Goal: Information Seeking & Learning: Learn about a topic

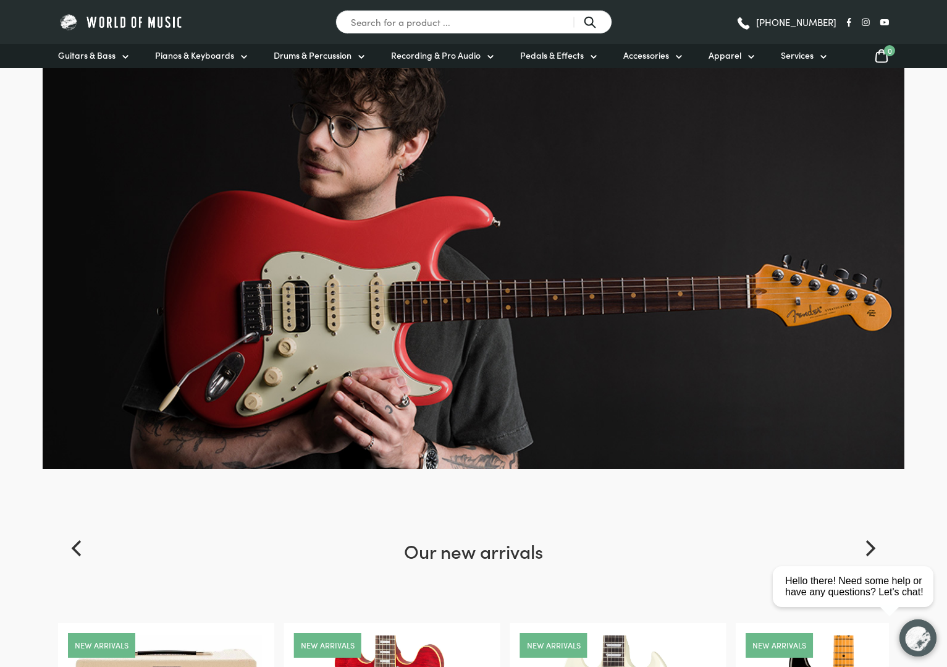
scroll to position [30, 0]
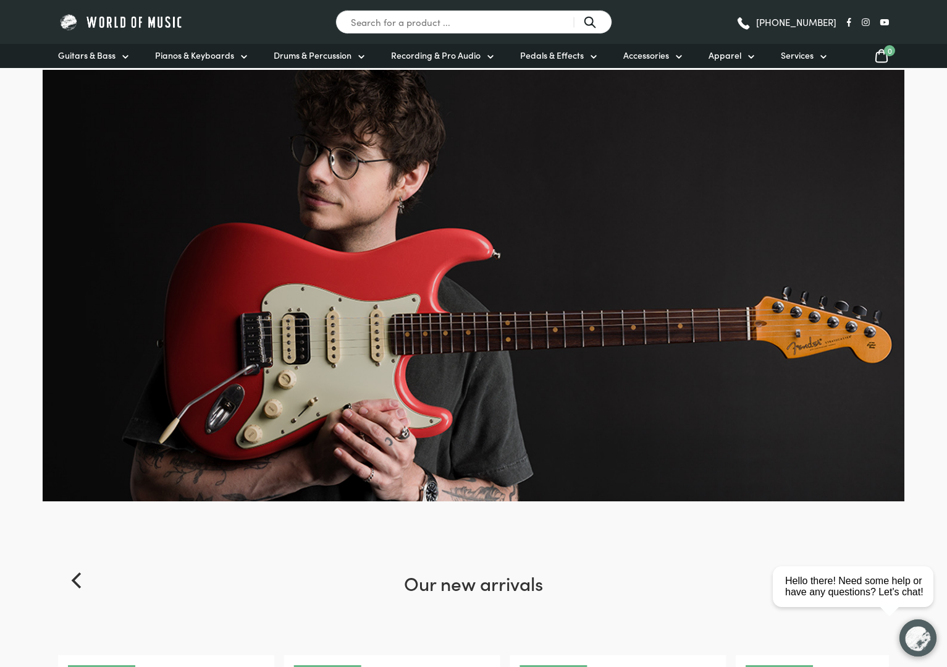
click at [395, 341] on img at bounding box center [474, 285] width 862 height 431
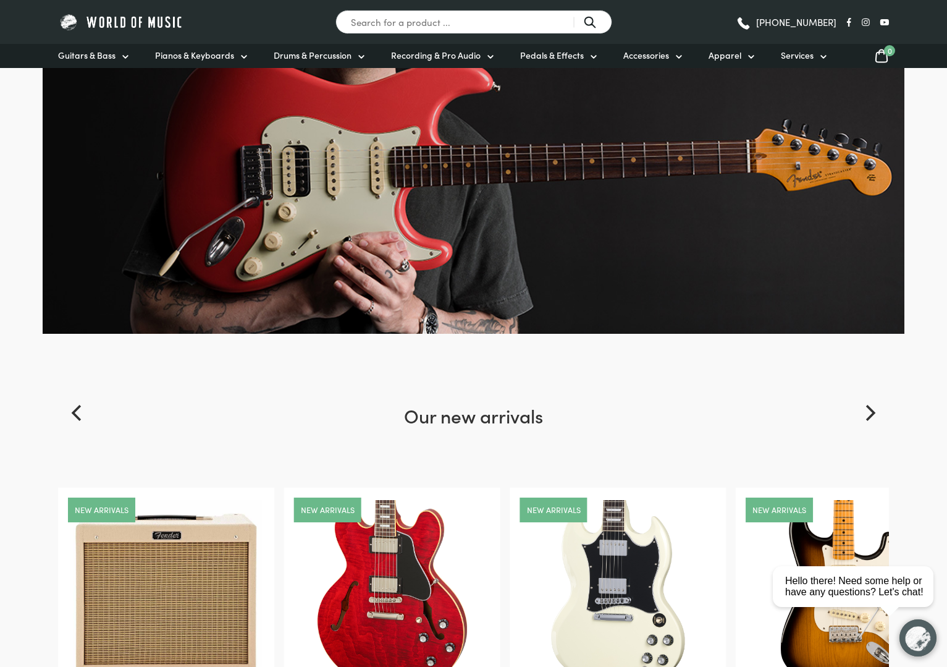
scroll to position [195, 0]
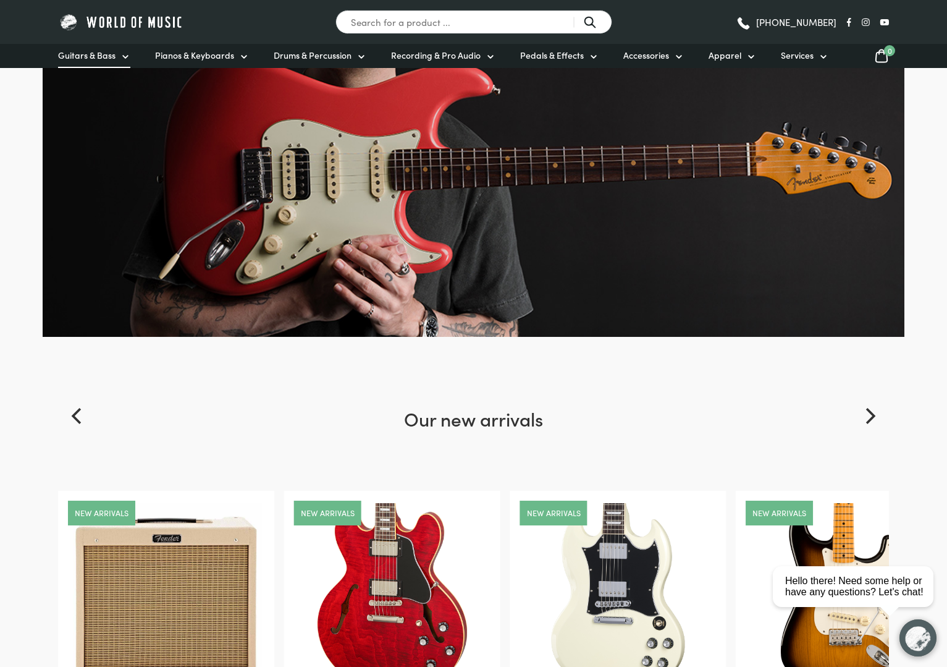
click at [116, 54] on link "Guitars & Bass" at bounding box center [94, 56] width 72 height 24
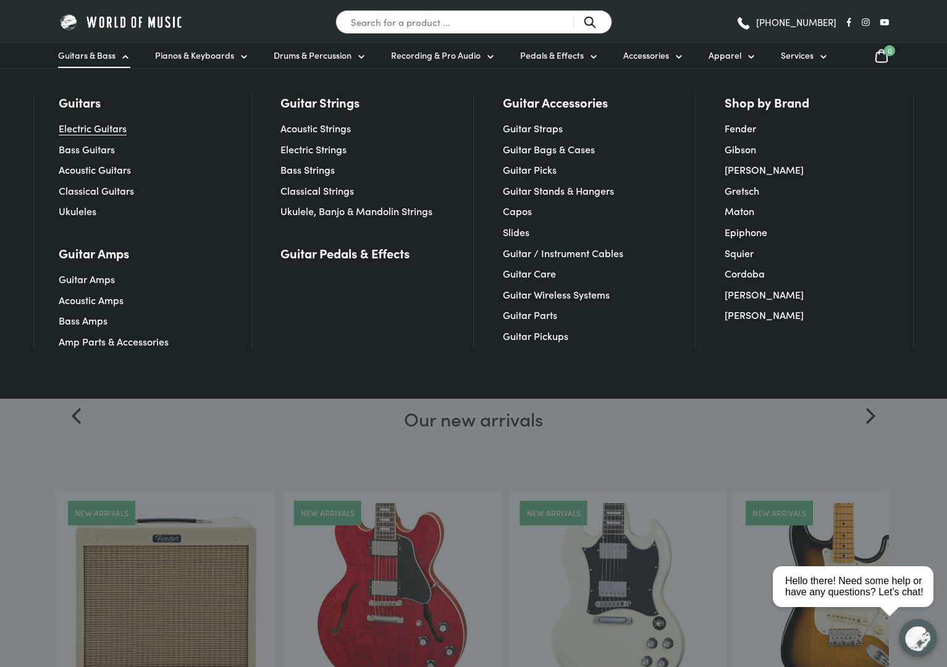
click at [109, 126] on link "Electric Guitars" at bounding box center [93, 128] width 68 height 14
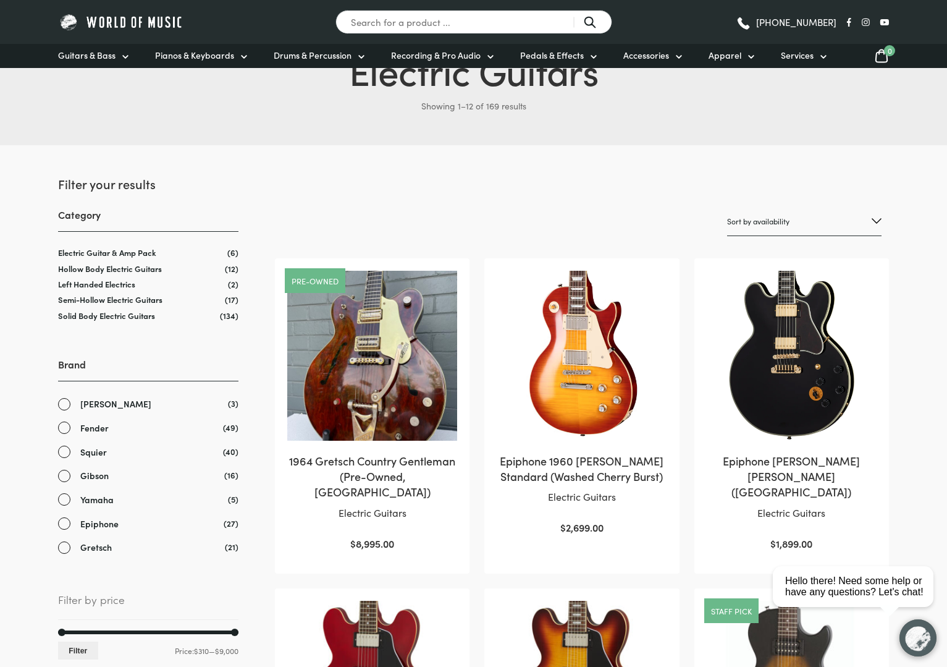
scroll to position [107, 0]
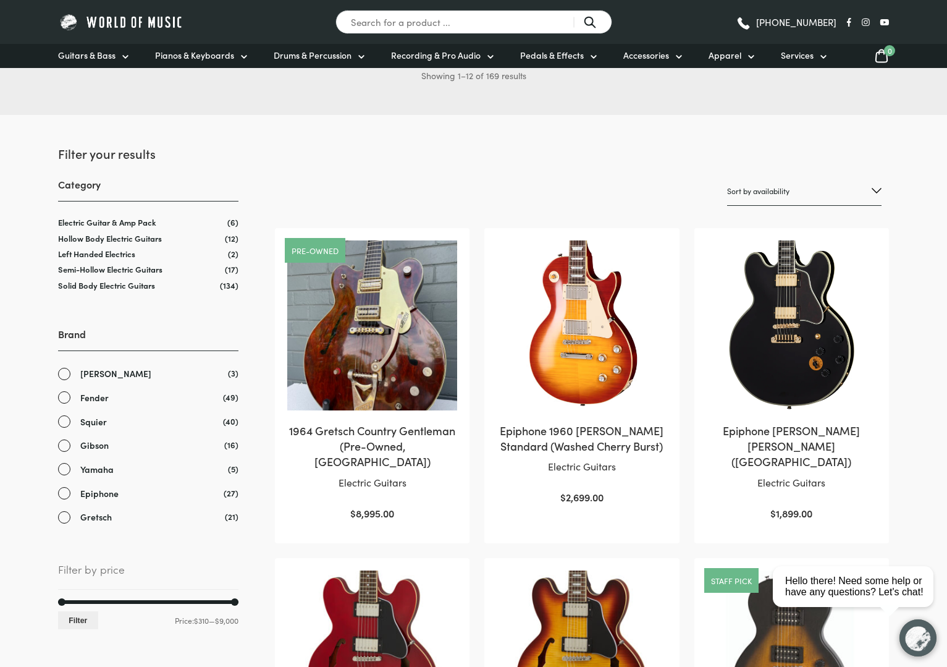
drag, startPoint x: 64, startPoint y: 397, endPoint x: 74, endPoint y: 399, distance: 10.7
click at [64, 397] on link "Fender" at bounding box center [148, 398] width 180 height 14
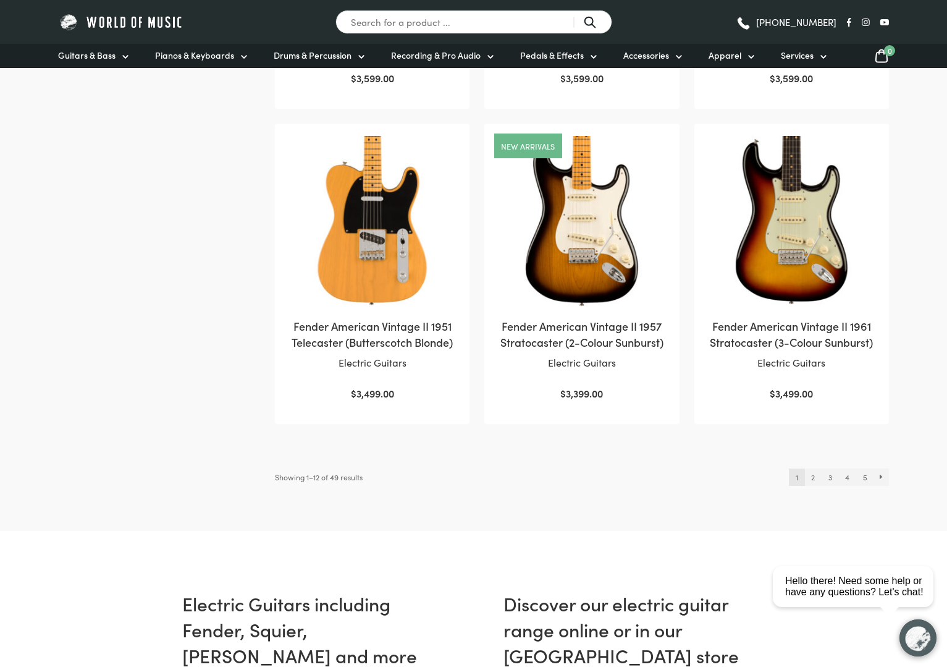
scroll to position [1187, 0]
click at [813, 471] on link "2" at bounding box center [813, 476] width 17 height 17
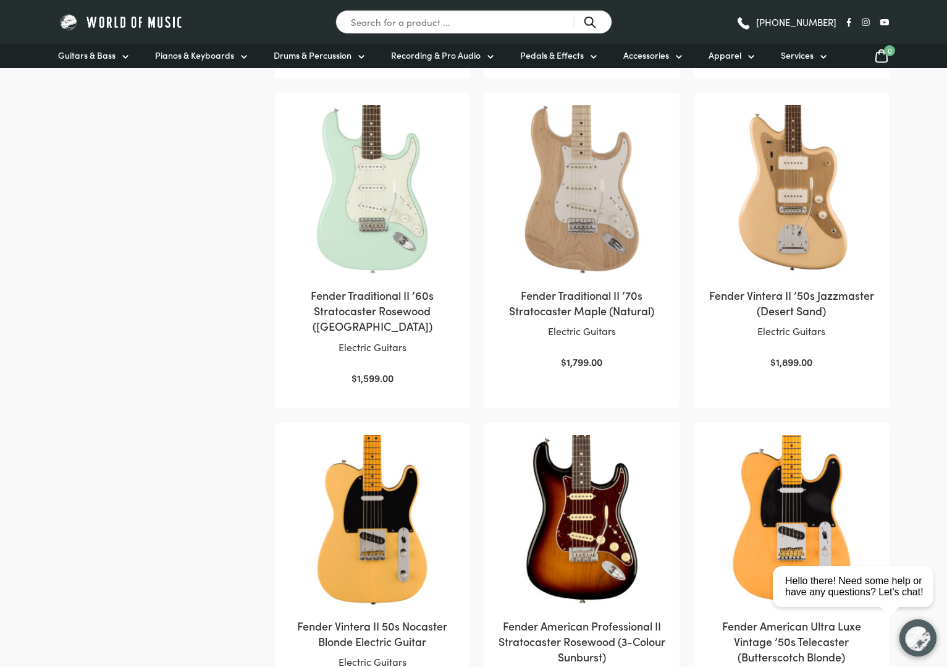
scroll to position [901, 0]
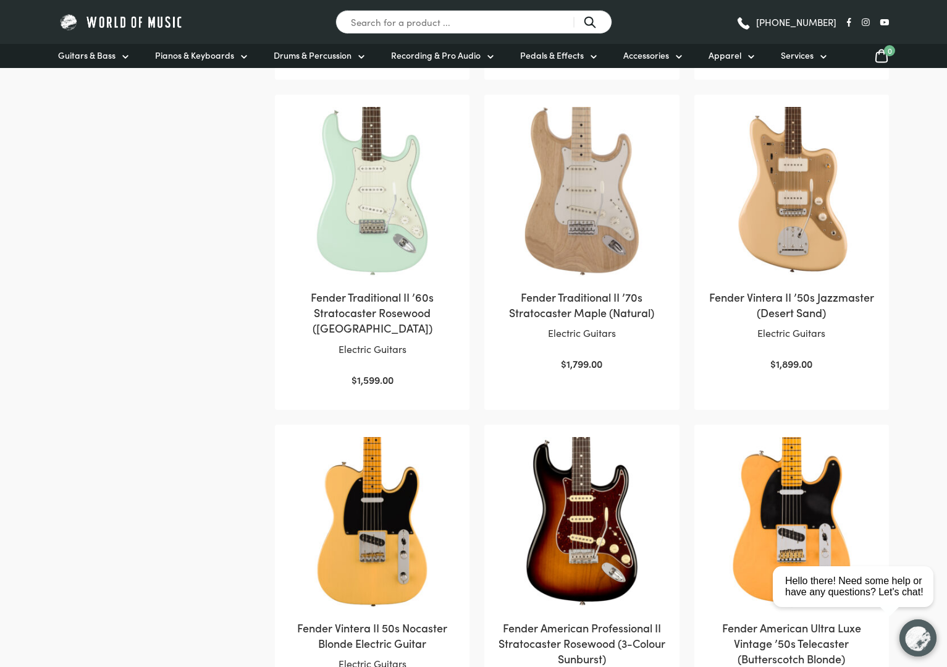
click at [719, 294] on h2 "Fender Vintera II ’50s Jazzmaster (Desert Sand)" at bounding box center [792, 304] width 170 height 31
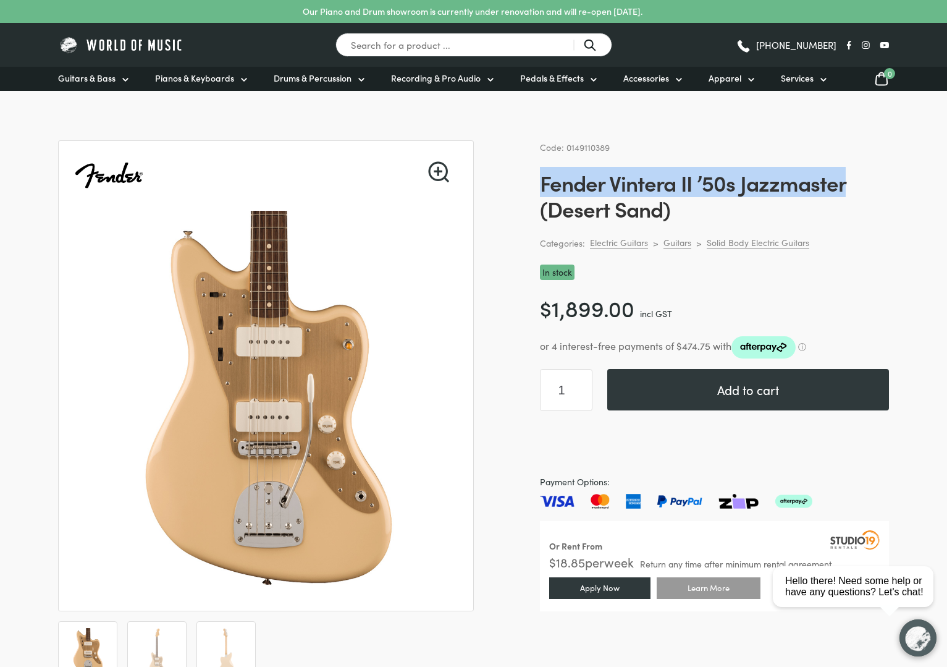
drag, startPoint x: 541, startPoint y: 180, endPoint x: 838, endPoint y: 191, distance: 298.0
click at [848, 188] on h1 "Fender Vintera II ’50s Jazzmaster (Desert Sand)" at bounding box center [714, 195] width 349 height 52
copy h1 "Fender Vintera II ’50s Jazzmaster"
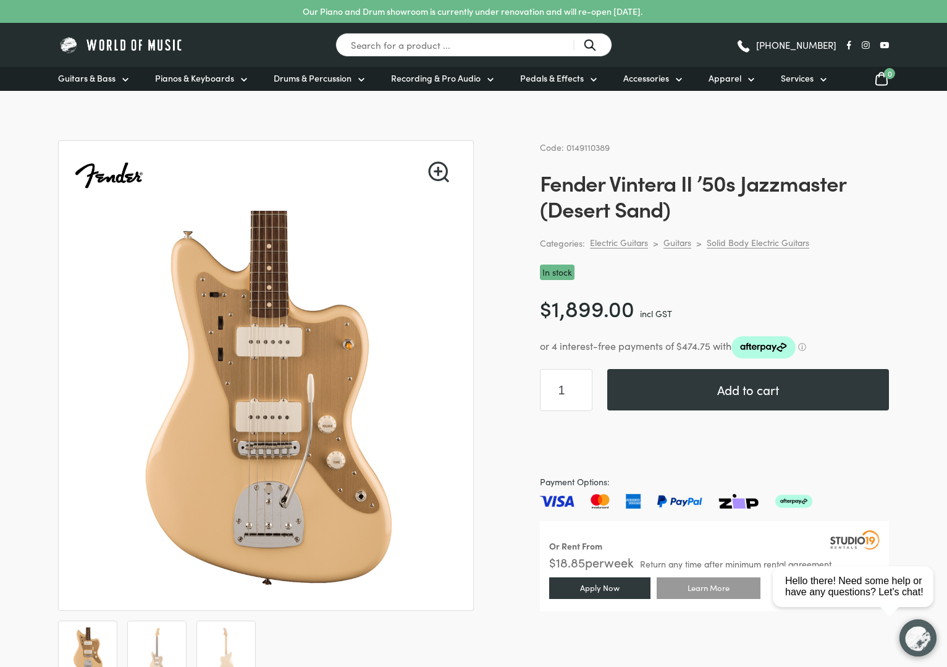
drag, startPoint x: 725, startPoint y: 212, endPoint x: 719, endPoint y: 210, distance: 7.0
click at [725, 211] on h1 "Fender Vintera II ’50s Jazzmaster (Desert Sand)" at bounding box center [714, 195] width 349 height 52
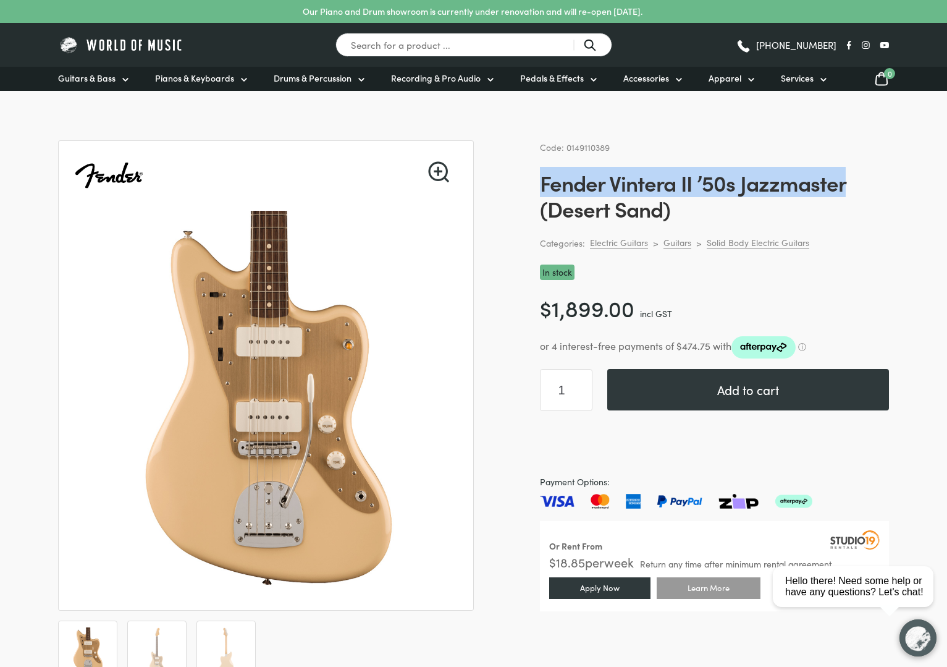
drag, startPoint x: 544, startPoint y: 182, endPoint x: 833, endPoint y: 180, distance: 289.2
click at [843, 182] on h1 "Fender Vintera II ’50s Jazzmaster (Desert Sand)" at bounding box center [714, 195] width 349 height 52
copy h1 "Fender Vintera II ’50s Jazzmaster"
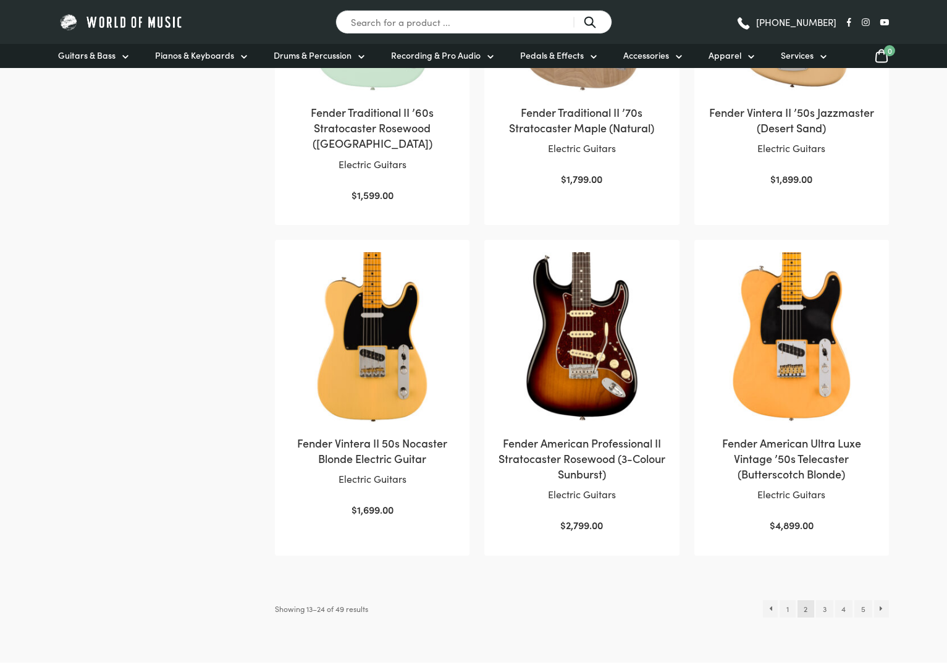
scroll to position [1086, 0]
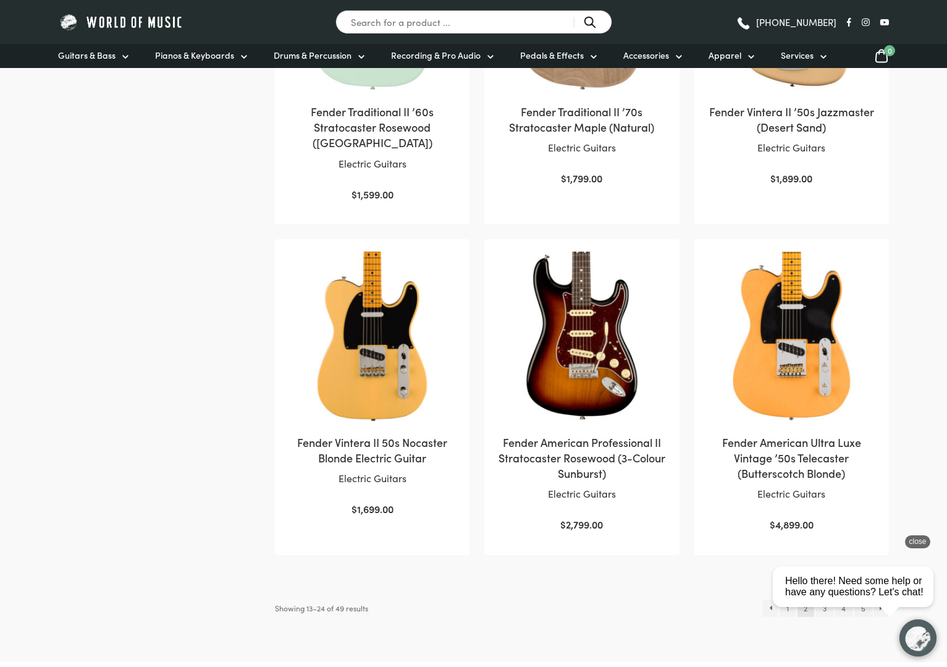
click at [825, 603] on div "Hello there! Need some help or have any questions? Let's chat!" at bounding box center [853, 586] width 161 height 41
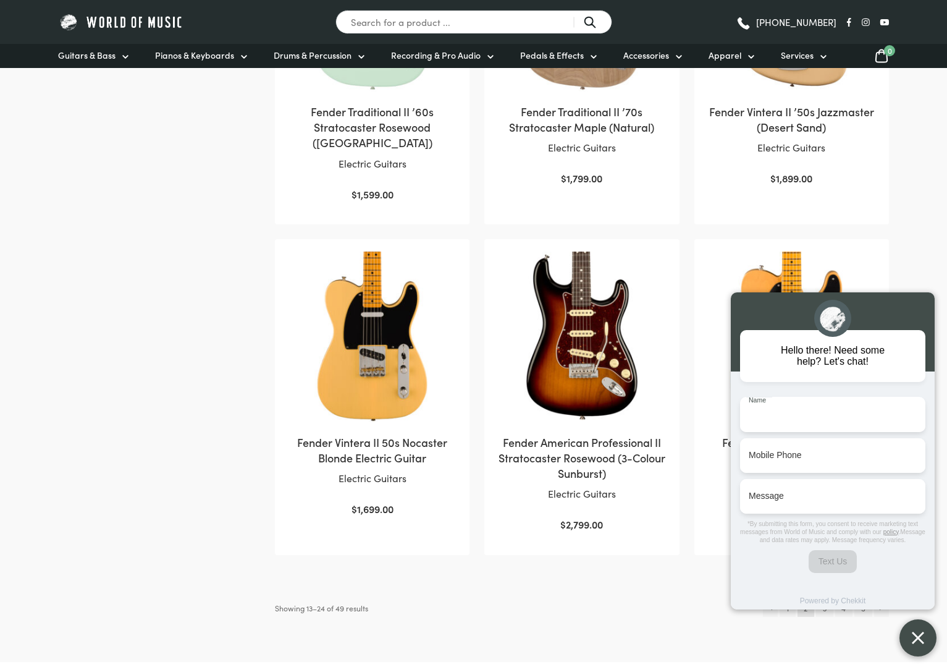
drag, startPoint x: 678, startPoint y: 614, endPoint x: 694, endPoint y: 612, distance: 15.6
click at [924, 633] on span "button" at bounding box center [918, 638] width 27 height 12
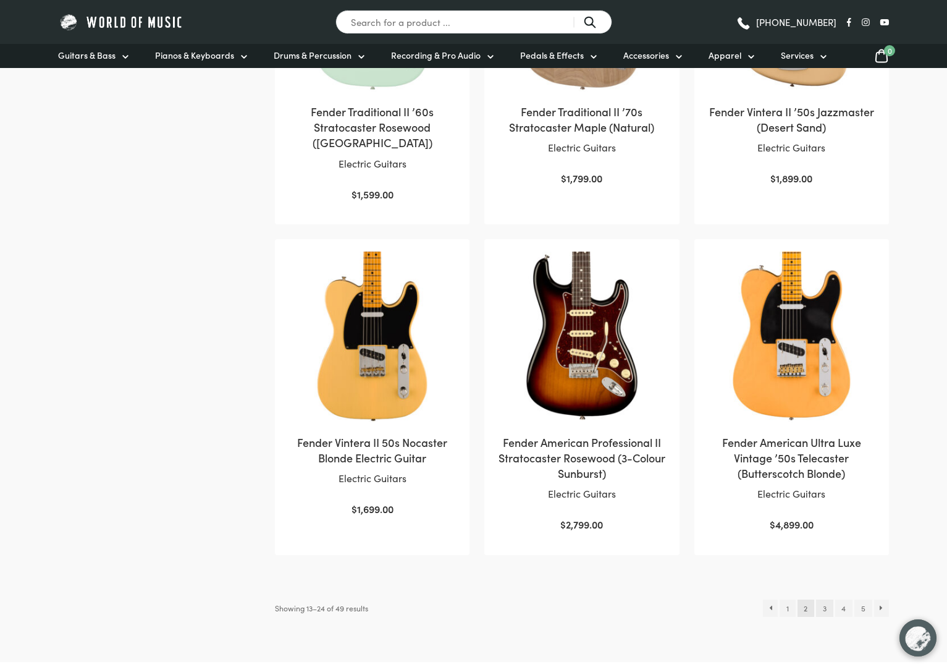
click at [822, 600] on link "3" at bounding box center [824, 607] width 17 height 17
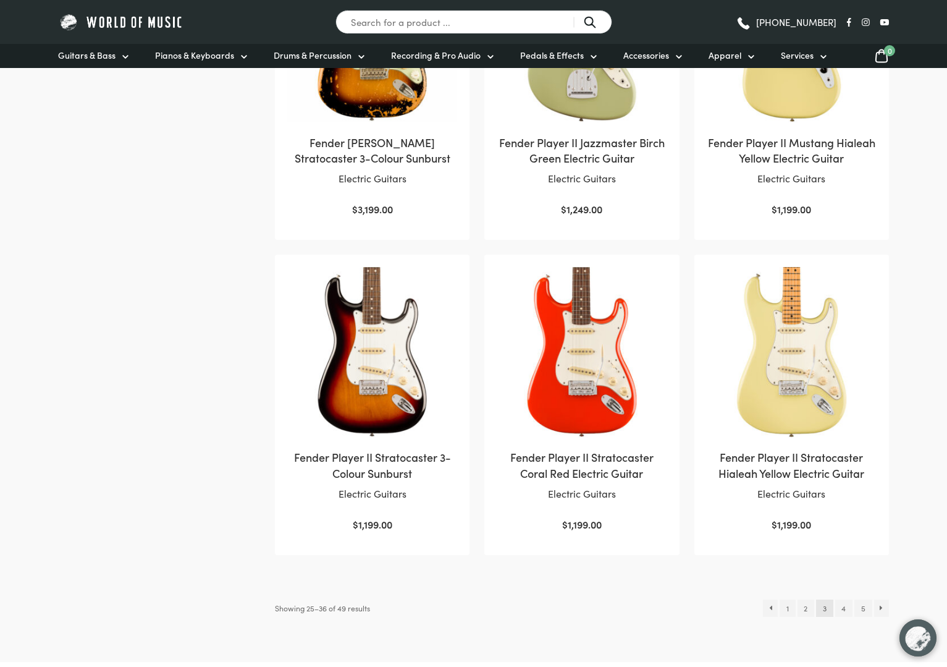
scroll to position [1063, 0]
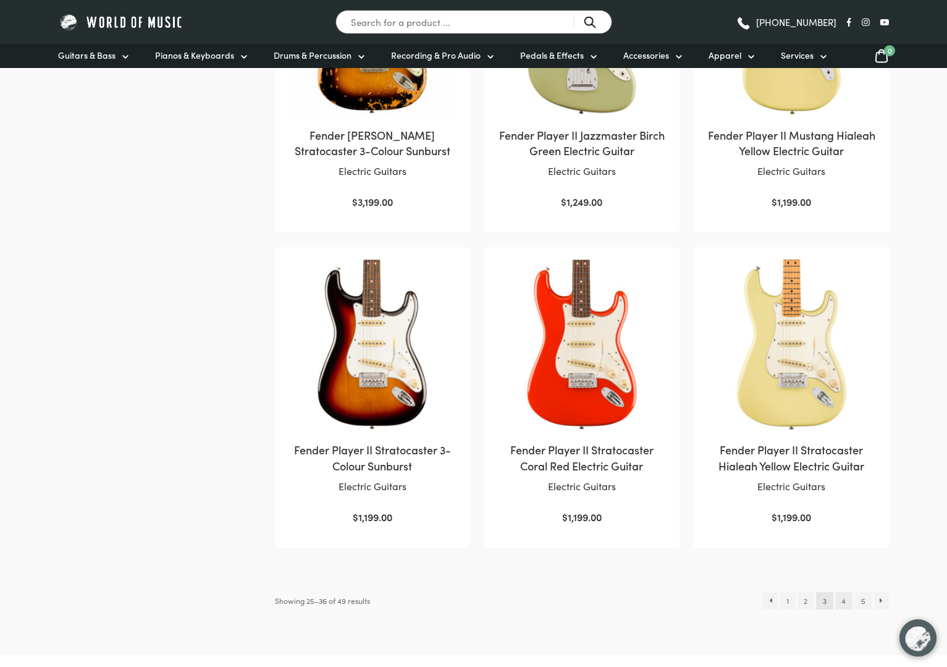
click at [846, 595] on link "4" at bounding box center [843, 600] width 17 height 17
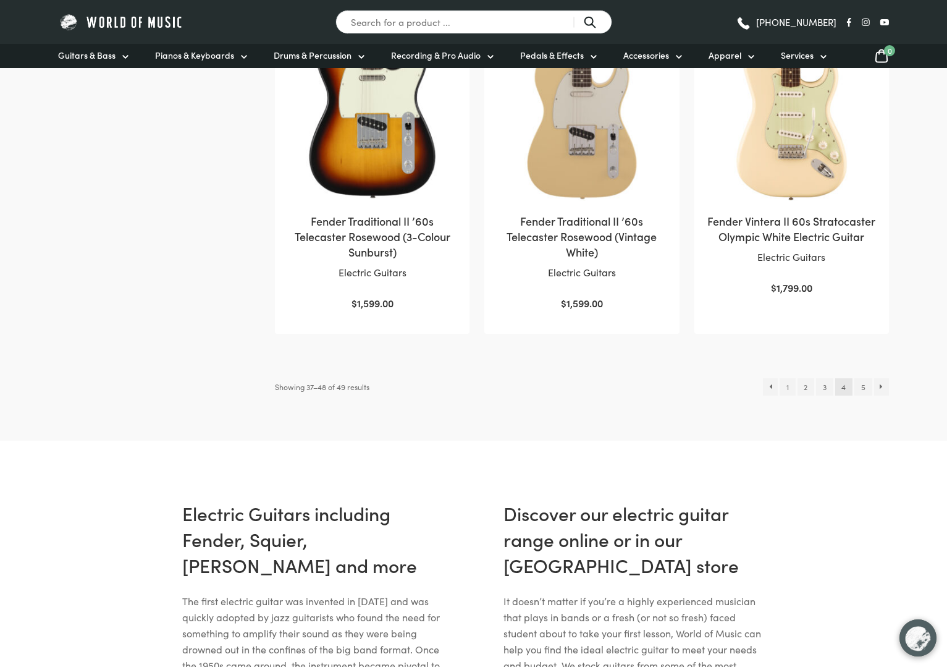
scroll to position [1326, 0]
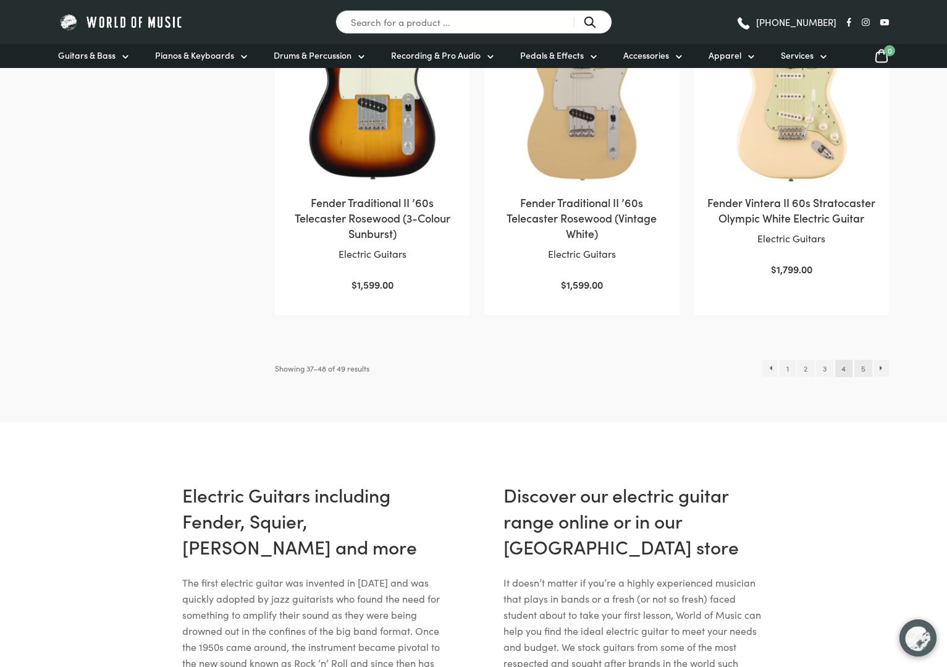
click at [869, 363] on link "5" at bounding box center [863, 368] width 17 height 17
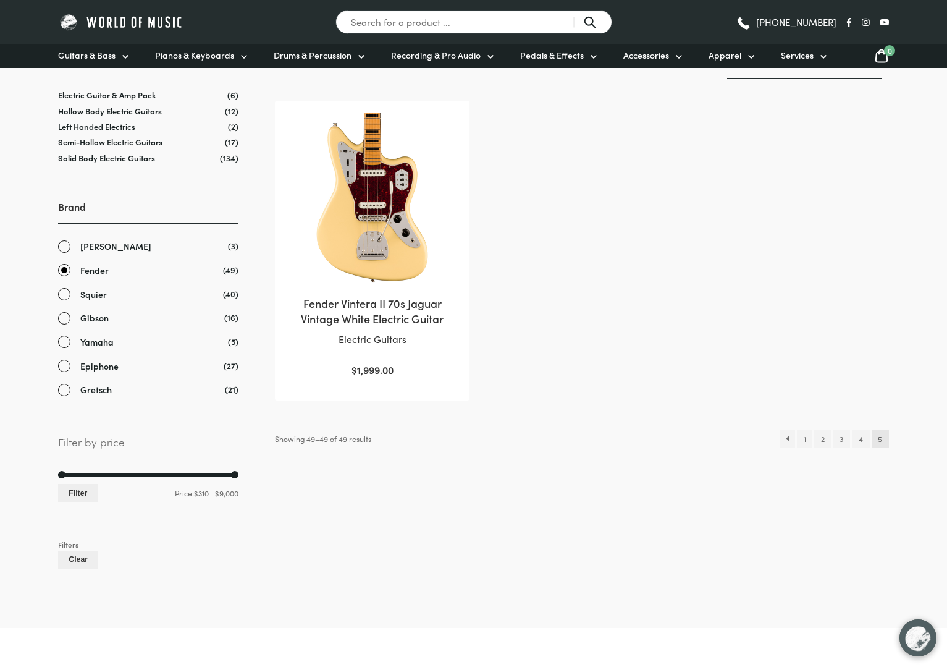
scroll to position [289, 0]
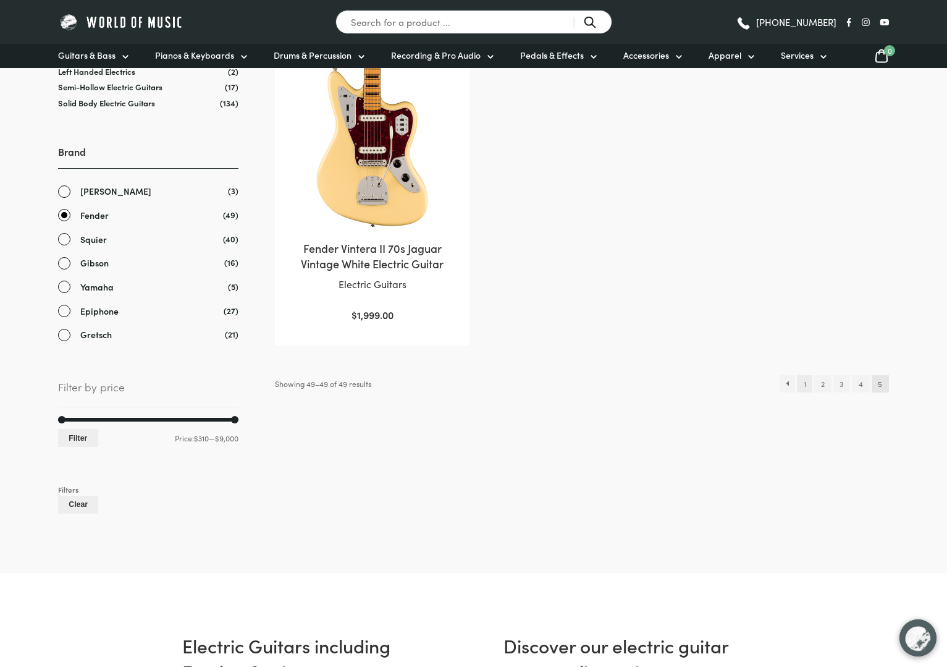
click at [803, 382] on link "1" at bounding box center [804, 383] width 15 height 17
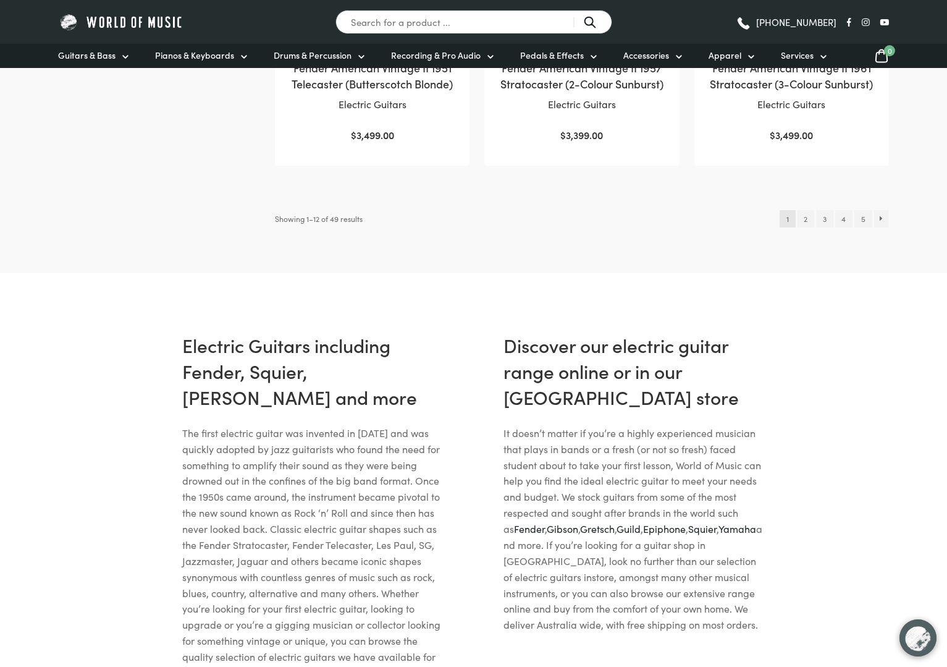
scroll to position [1458, 0]
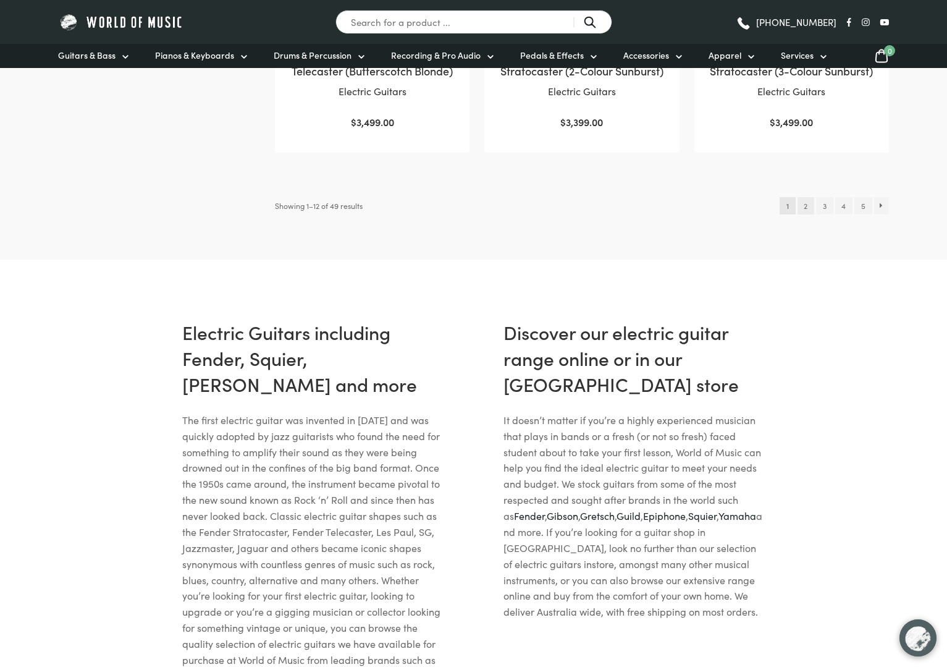
click at [808, 201] on link "2" at bounding box center [806, 205] width 17 height 17
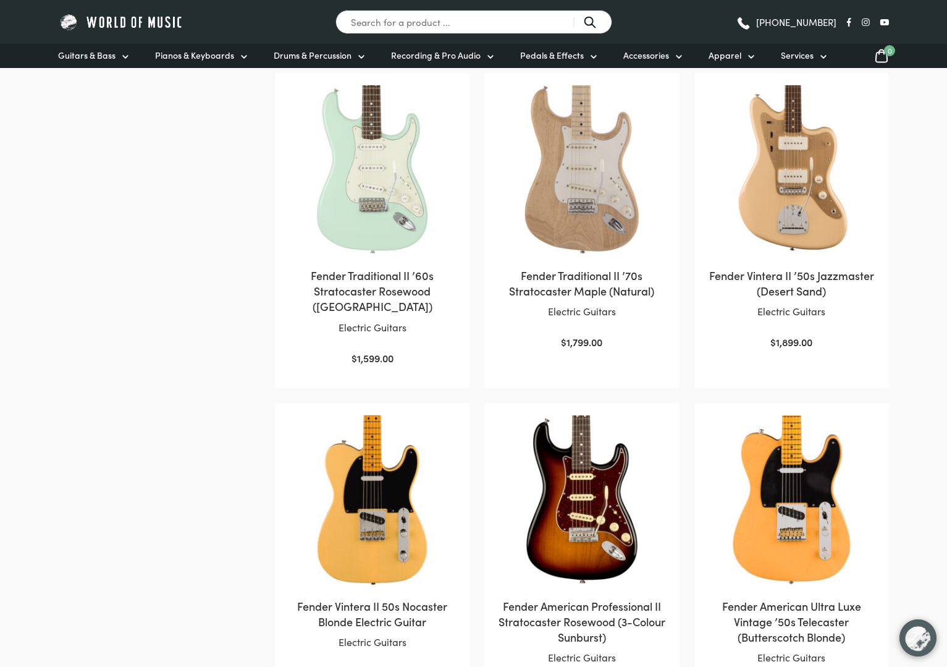
scroll to position [957, 0]
